Goal: Transaction & Acquisition: Purchase product/service

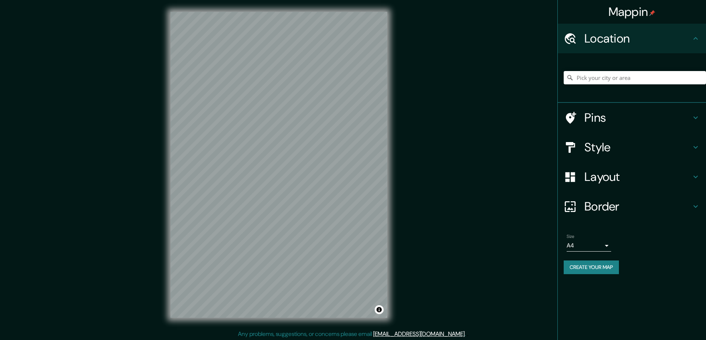
drag, startPoint x: 598, startPoint y: 143, endPoint x: 592, endPoint y: 144, distance: 6.0
click at [598, 143] on h4 "Style" at bounding box center [637, 147] width 107 height 15
click at [592, 144] on div "Style" at bounding box center [631, 148] width 148 height 30
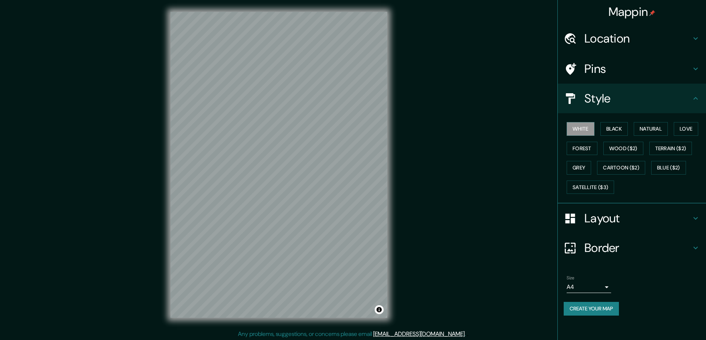
click at [649, 126] on button "Natural" at bounding box center [650, 129] width 34 height 14
click at [594, 218] on h4 "Layout" at bounding box center [637, 218] width 107 height 15
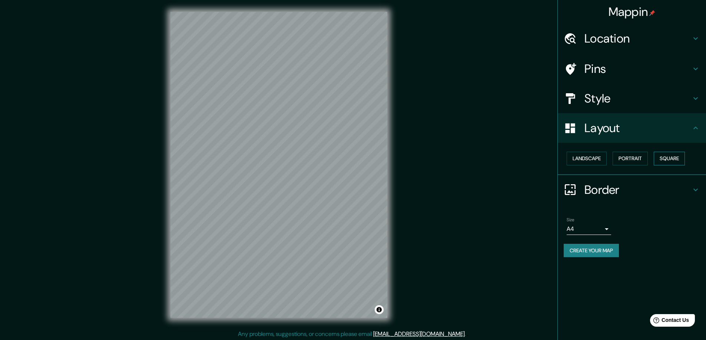
click at [673, 156] on button "Square" at bounding box center [668, 159] width 31 height 14
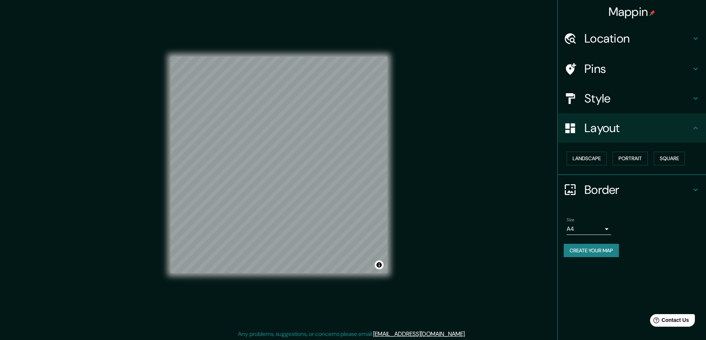
click at [606, 230] on body "Mappin Location Pins Style Layout Landscape Portrait Square Border Choose a bor…" at bounding box center [353, 170] width 706 height 340
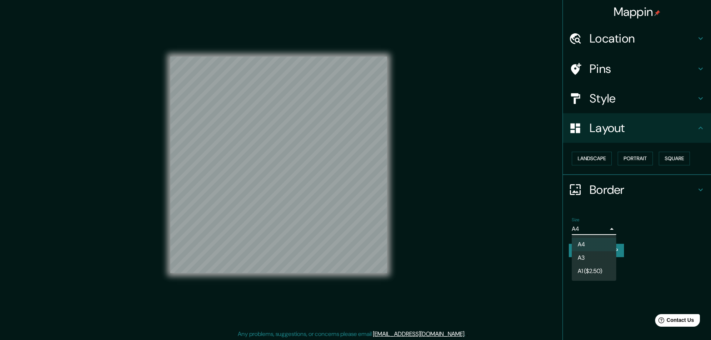
click at [583, 256] on li "A3" at bounding box center [594, 258] width 44 height 13
type input "a4"
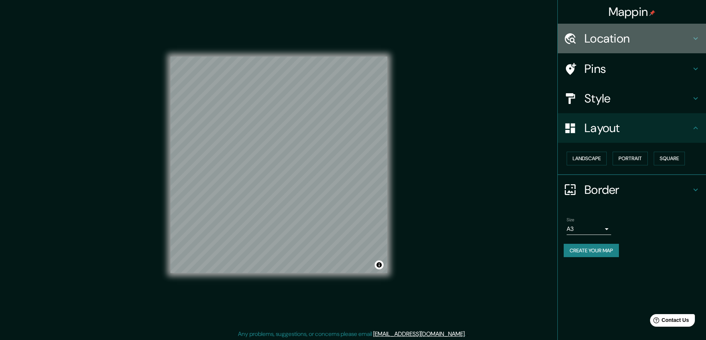
click at [617, 36] on h4 "Location" at bounding box center [637, 38] width 107 height 15
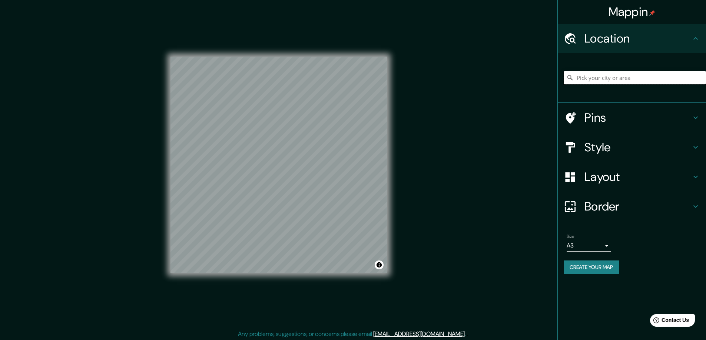
paste input "[STREET_ADDRESS]"
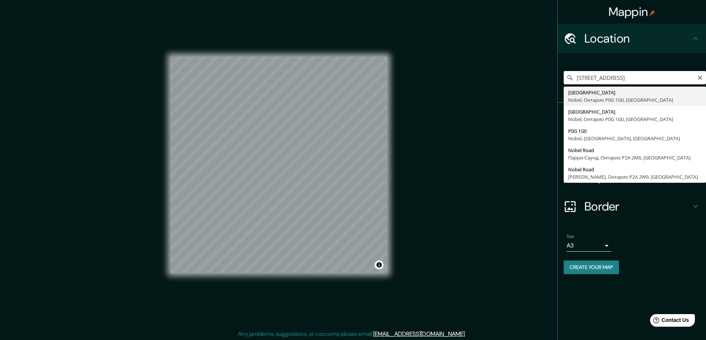
type input "[GEOGRAPHIC_DATA] 1G0, [GEOGRAPHIC_DATA]"
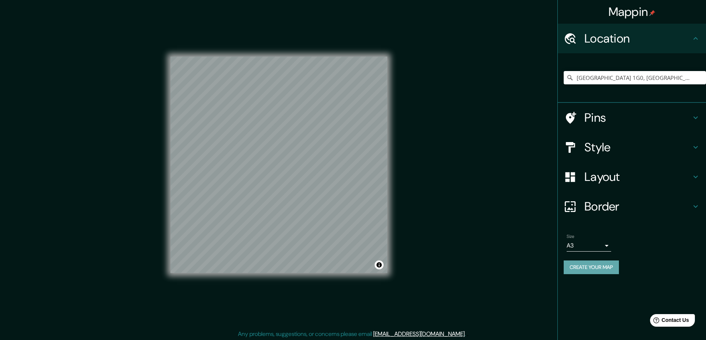
click at [582, 267] on button "Create your map" at bounding box center [590, 268] width 55 height 14
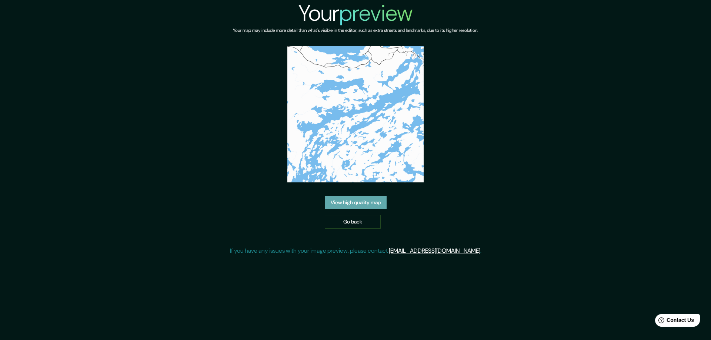
click at [350, 200] on link "View high quality map" at bounding box center [356, 203] width 62 height 14
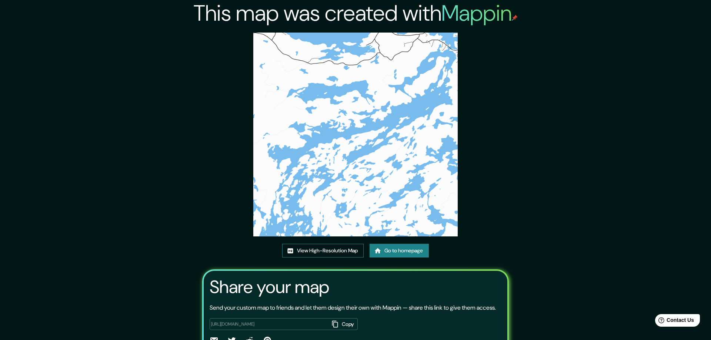
click at [309, 251] on link "View High-Resolution Map" at bounding box center [322, 251] width 81 height 14
